Goal: Task Accomplishment & Management: Use online tool/utility

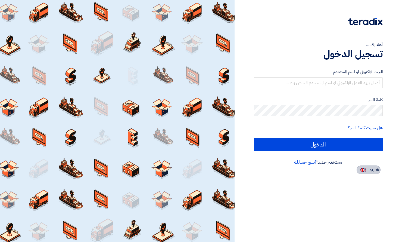
click at [367, 170] on span "English" at bounding box center [372, 170] width 11 height 4
type input "Sign in"
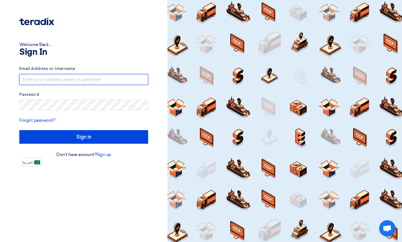
click at [30, 79] on input "text" at bounding box center [83, 79] width 129 height 11
type input "[PERSON_NAME][EMAIL_ADDRESS][DOMAIN_NAME]"
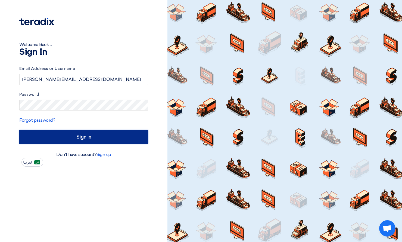
click at [75, 137] on input "Sign in" at bounding box center [83, 137] width 129 height 14
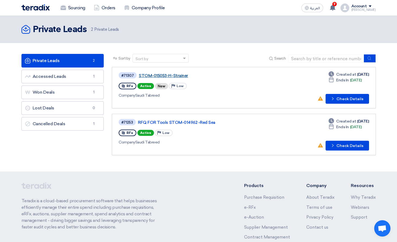
click at [162, 74] on link "STOM-015053-H-Strainer" at bounding box center [207, 75] width 136 height 5
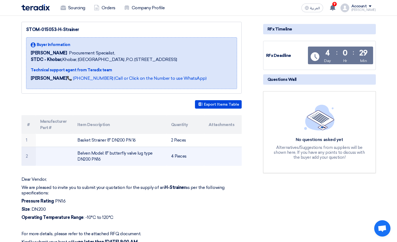
scroll to position [54, 0]
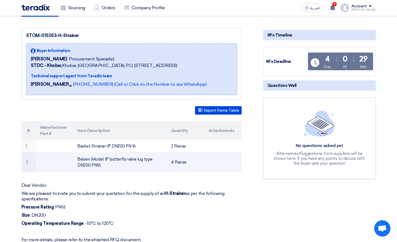
click at [223, 165] on td at bounding box center [223, 161] width 38 height 19
drag, startPoint x: 78, startPoint y: 158, endPoint x: 124, endPoint y: 168, distance: 47.3
click at [124, 168] on td "Belven Model: 8" butterfly valve lug type DN200 PN16" at bounding box center [120, 161] width 94 height 19
copy td "Belven Model: 8" butterfly valve lug type DN200 PN16"
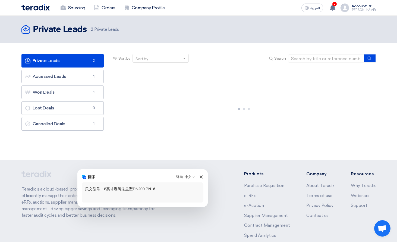
click at [199, 174] on img at bounding box center [201, 176] width 4 height 4
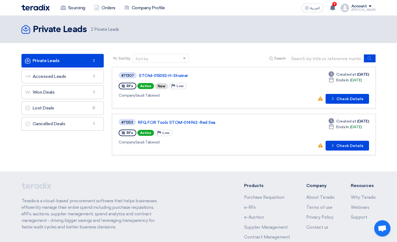
click at [202, 80] on div "#71307 STOM-015053-H-Strainer RFx Active New Priority Low Company Saudi Tabreed" at bounding box center [197, 87] width 157 height 32
click at [167, 76] on link "STOM-015053-H-Strainer" at bounding box center [207, 75] width 136 height 5
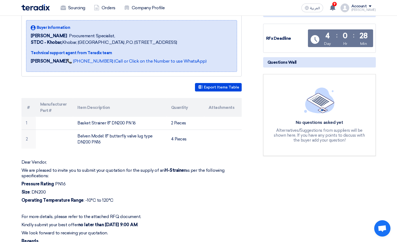
scroll to position [109, 0]
